Goal: Transaction & Acquisition: Purchase product/service

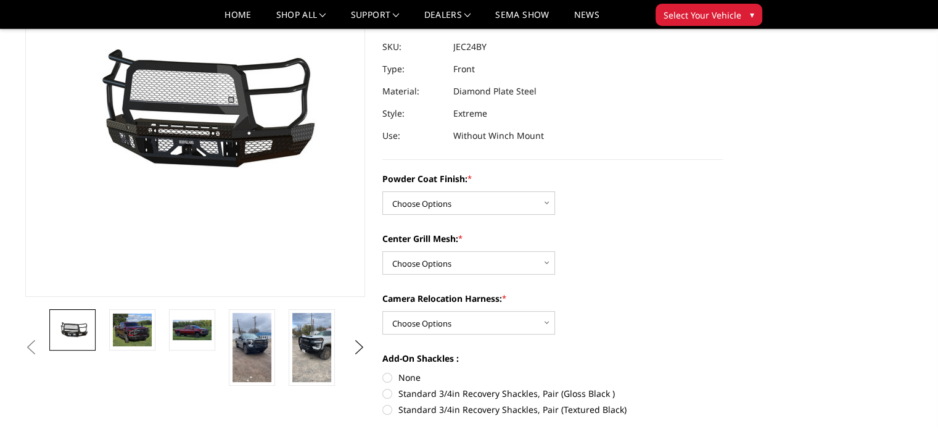
scroll to position [138, 0]
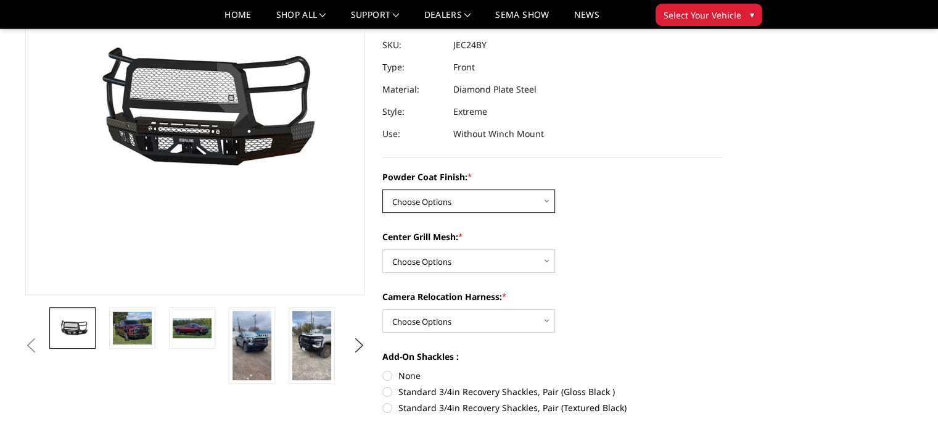
click at [484, 202] on select "Choose Options Bare Metal Gloss Black Powder Coat Textured Black Powder Coat" at bounding box center [468, 200] width 173 height 23
select select "3278"
click at [382, 189] on select "Choose Options Bare Metal Gloss Black Powder Coat Textured Black Powder Coat" at bounding box center [468, 200] width 173 height 23
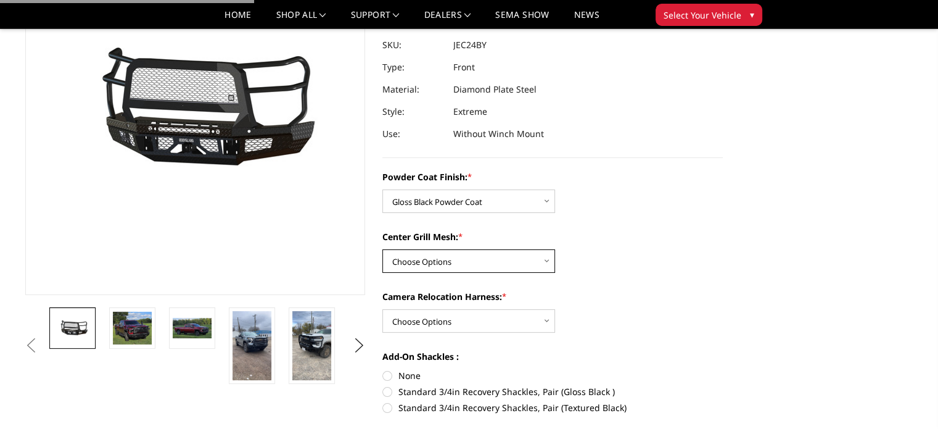
click at [469, 263] on select "Choose Options WITH Expanded Metal in Center Grill WITHOUT Expanded Metal in Ce…" at bounding box center [468, 260] width 173 height 23
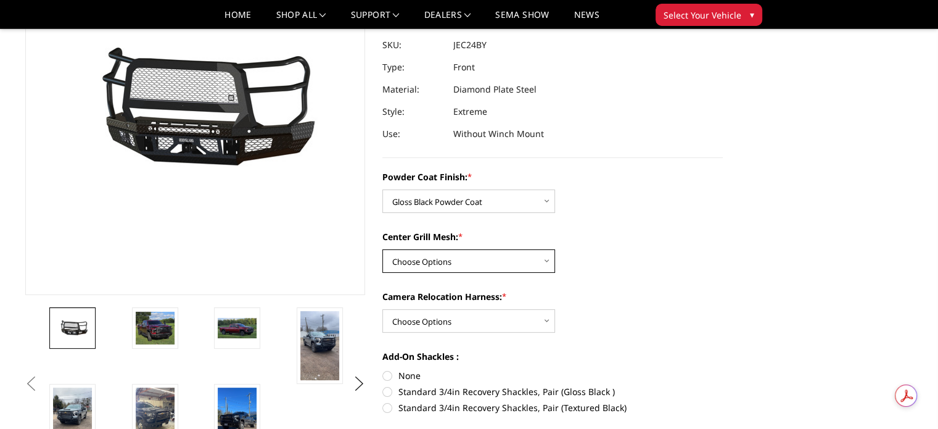
select select "3280"
click at [382, 249] on select "Choose Options WITH Expanded Metal in Center Grill WITHOUT Expanded Metal in Ce…" at bounding box center [468, 260] width 173 height 23
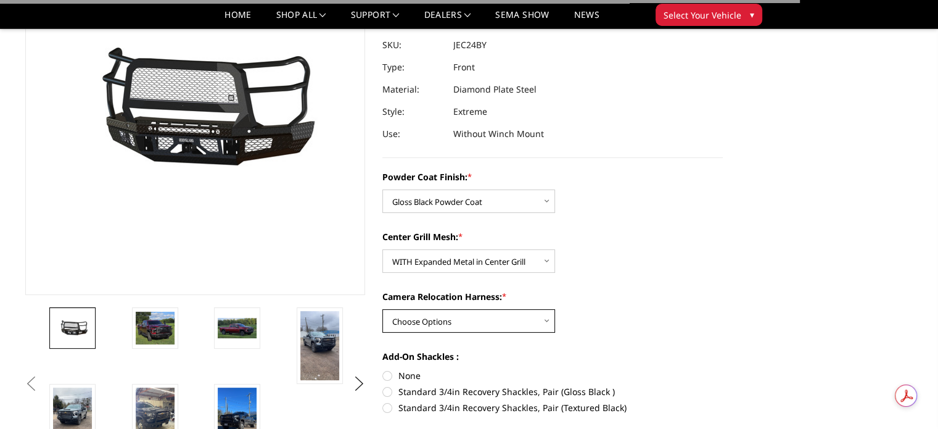
click at [467, 316] on select "Choose Options WITH Camera Relocation Harness WITHOUT Camera Relocation Harness" at bounding box center [468, 320] width 173 height 23
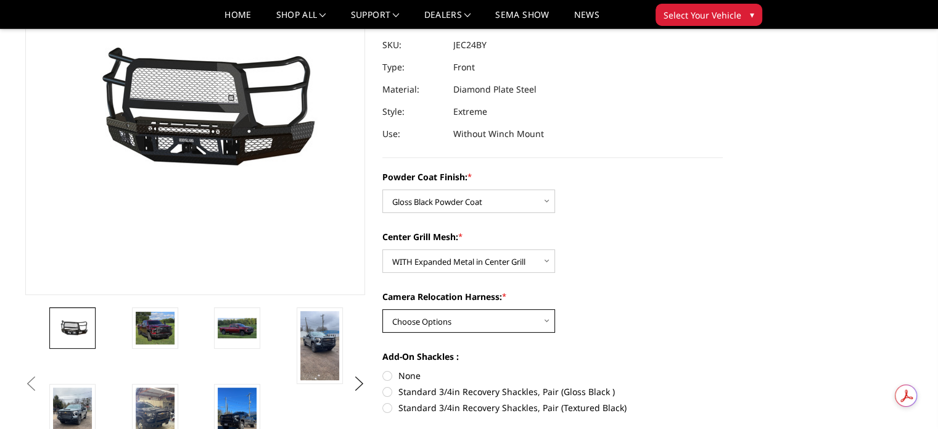
select select "3282"
click at [382, 309] on select "Choose Options WITH Camera Relocation Harness WITHOUT Camera Relocation Harness" at bounding box center [468, 320] width 173 height 23
click at [606, 276] on div "Powder Coat Finish: * Choose Options Bare Metal Gloss Black Powder Coat Texture…" at bounding box center [552, 322] width 341 height 304
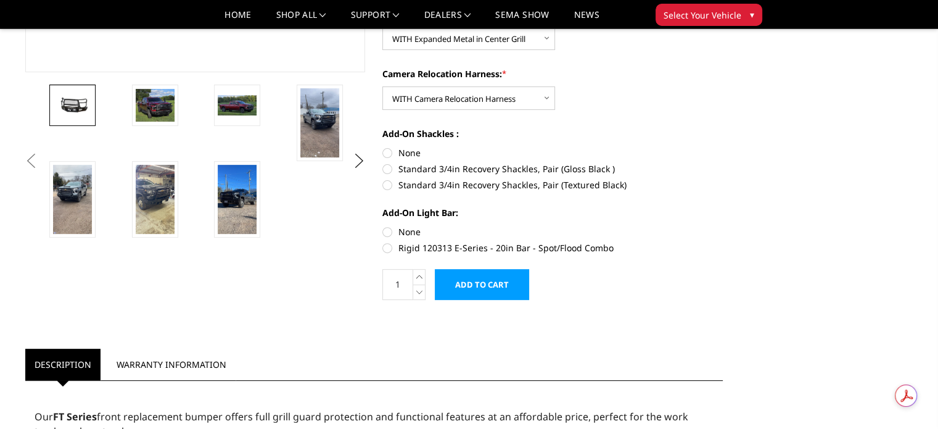
scroll to position [384, 0]
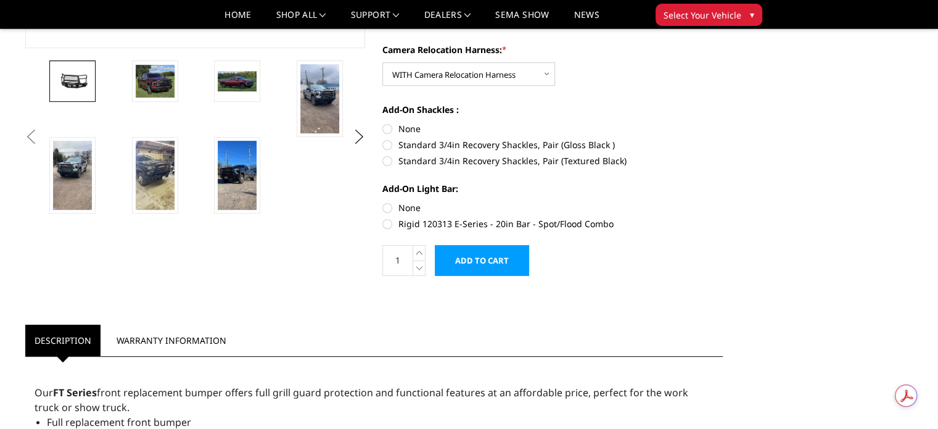
click at [387, 129] on label "None" at bounding box center [552, 128] width 341 height 13
click at [383, 123] on input "None" at bounding box center [382, 122] width 1 height 1
radio input "true"
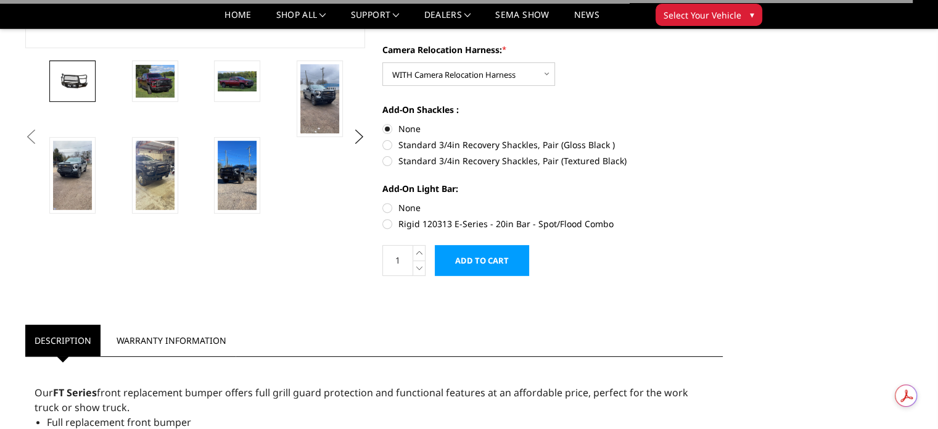
click at [390, 207] on label "None" at bounding box center [552, 207] width 341 height 13
click at [383, 202] on input "None" at bounding box center [382, 201] width 1 height 1
radio input "true"
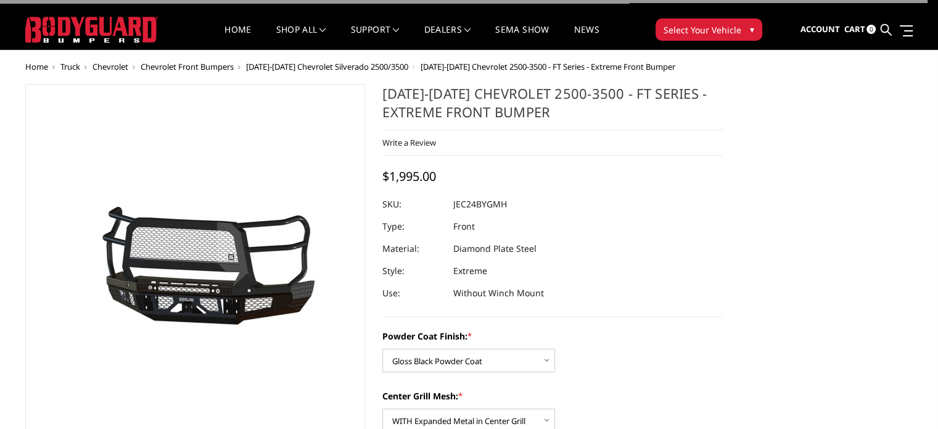
scroll to position [14, 0]
